Goal: Find specific page/section: Find specific page/section

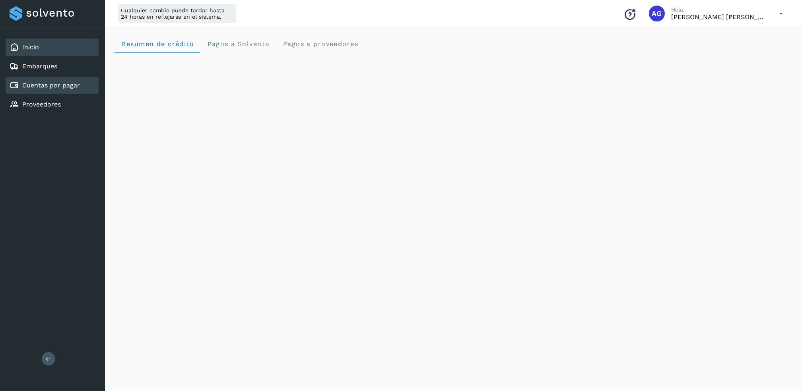
click at [53, 81] on div "Cuentas por pagar" at bounding box center [45, 86] width 70 height 10
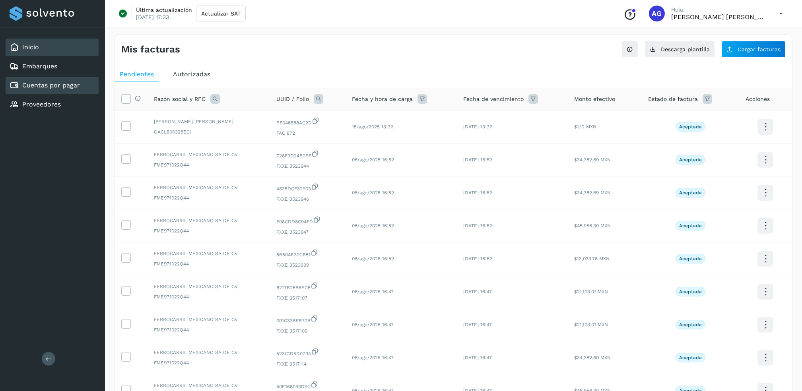
click at [51, 49] on div "Inicio" at bounding box center [52, 48] width 93 height 18
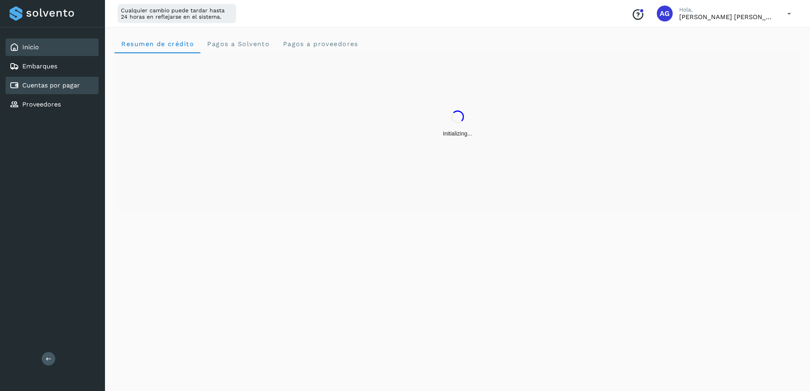
click at [71, 86] on link "Cuentas por pagar" at bounding box center [51, 86] width 58 height 8
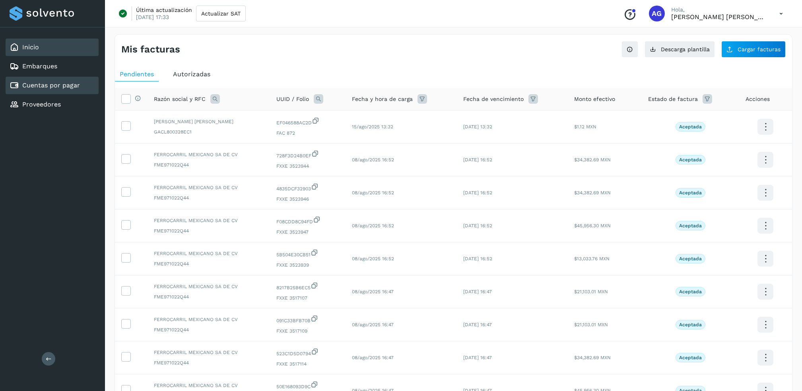
click at [52, 43] on div "Inicio" at bounding box center [52, 48] width 93 height 18
